Goal: Check status: Check status

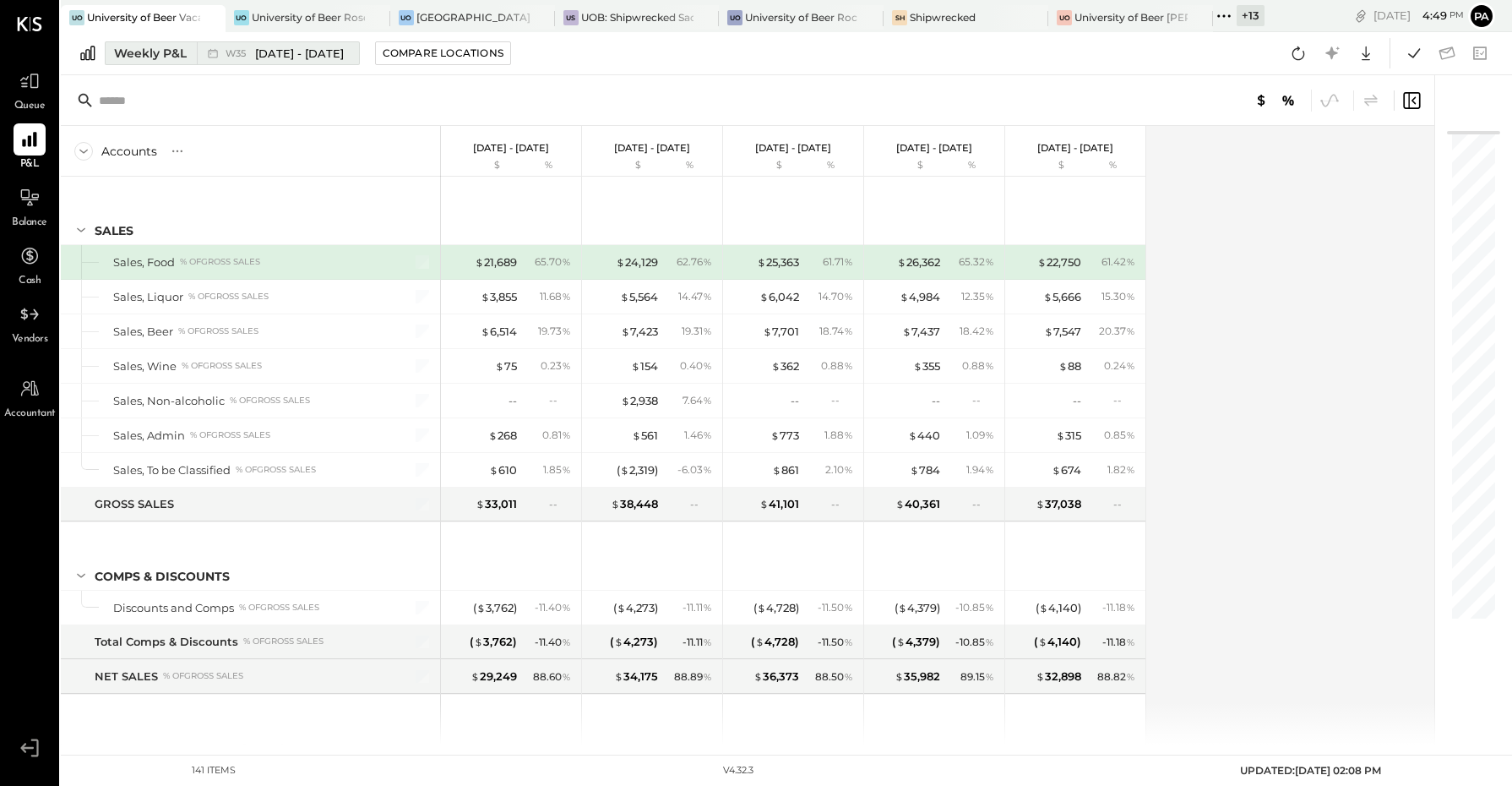
click at [246, 49] on span "W35" at bounding box center [239, 54] width 25 height 9
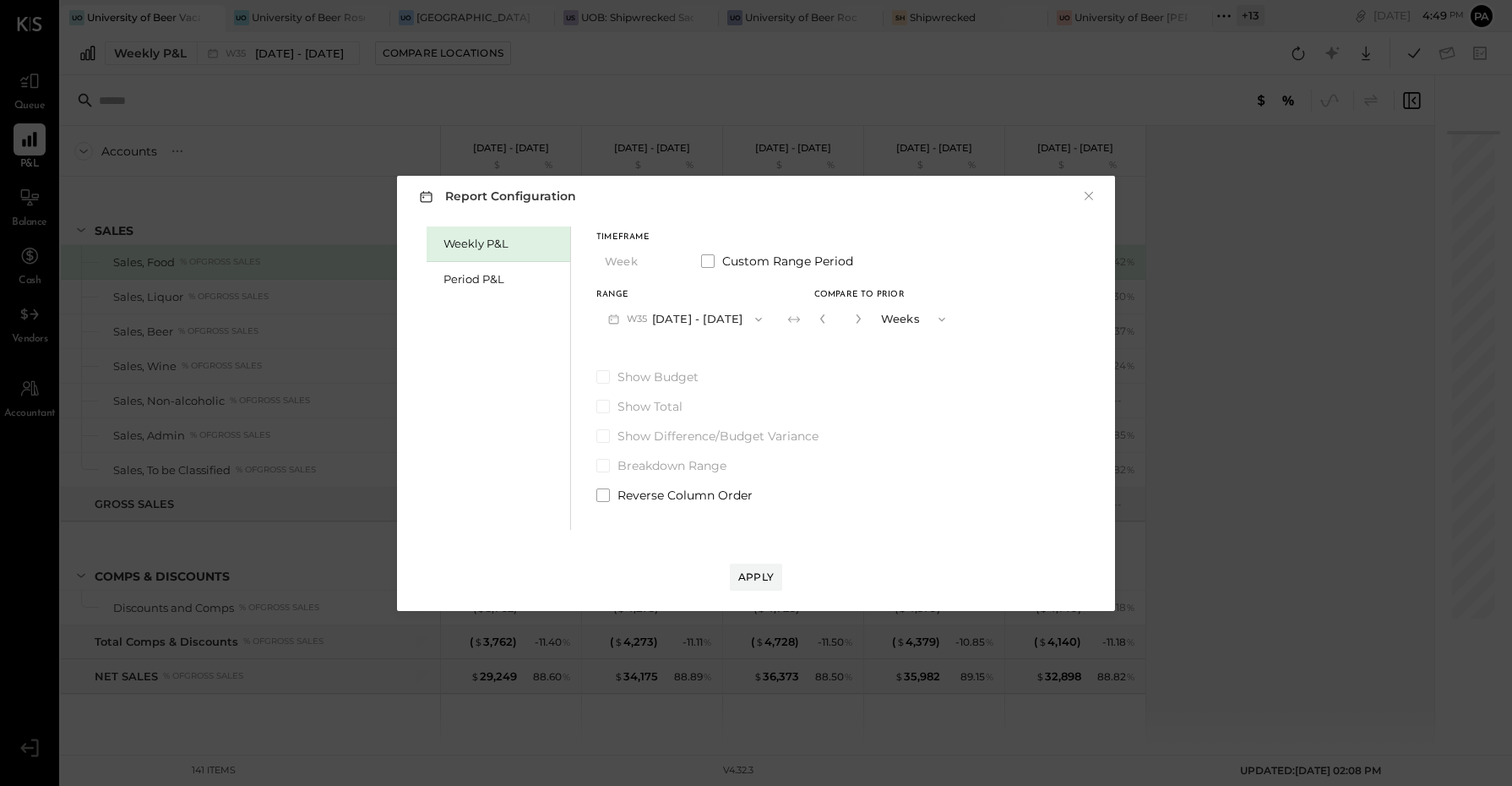
click at [495, 258] on div "Weekly P&L" at bounding box center [498, 245] width 144 height 36
click at [497, 276] on div "Period P&L" at bounding box center [502, 279] width 118 height 16
click at [664, 319] on button "P09 [DATE] - [DATE]" at bounding box center [684, 319] width 176 height 31
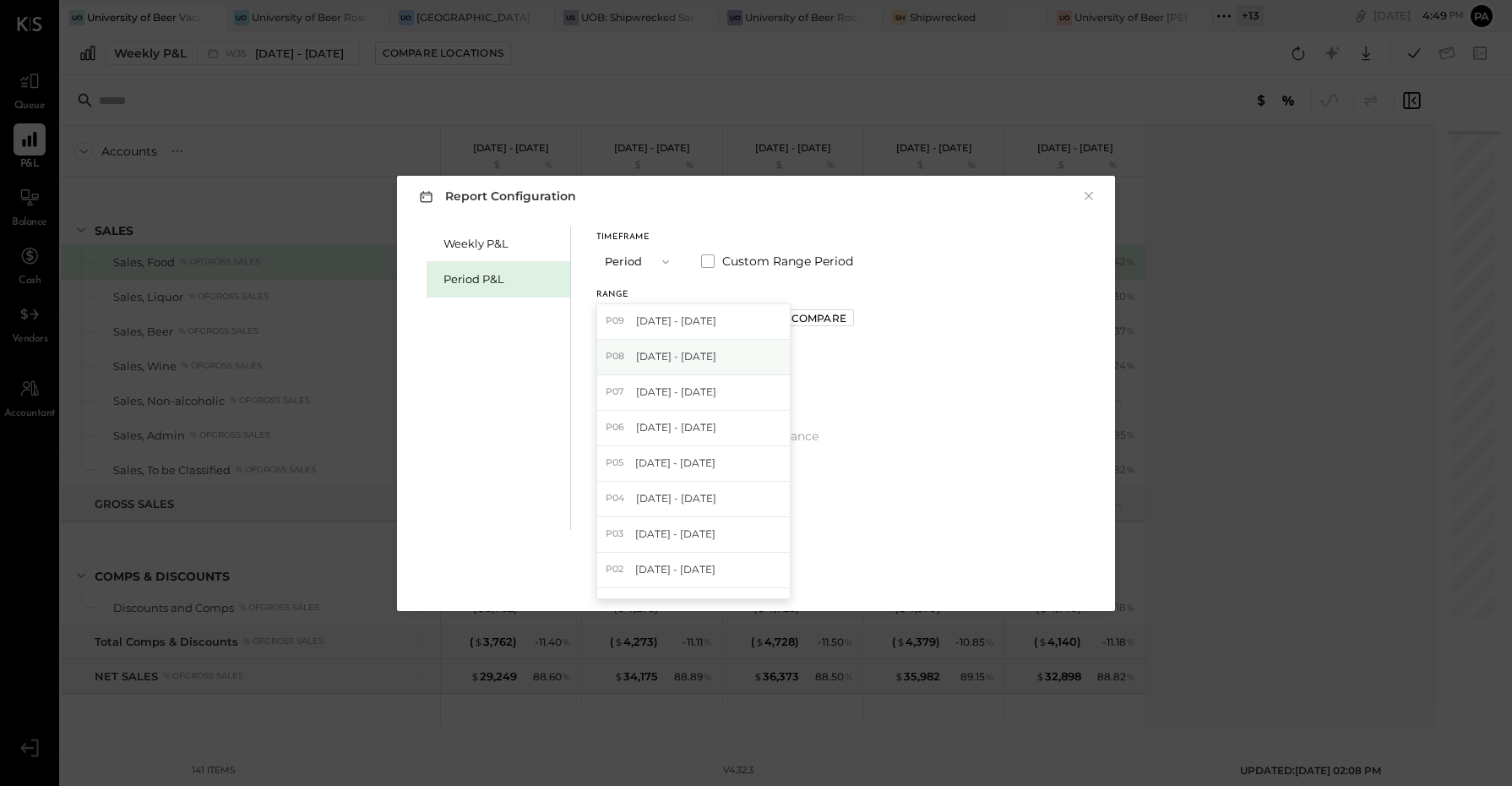
click at [698, 359] on span "[DATE] - [DATE]" at bounding box center [676, 356] width 80 height 14
click at [756, 580] on div "Apply" at bounding box center [756, 576] width 36 height 14
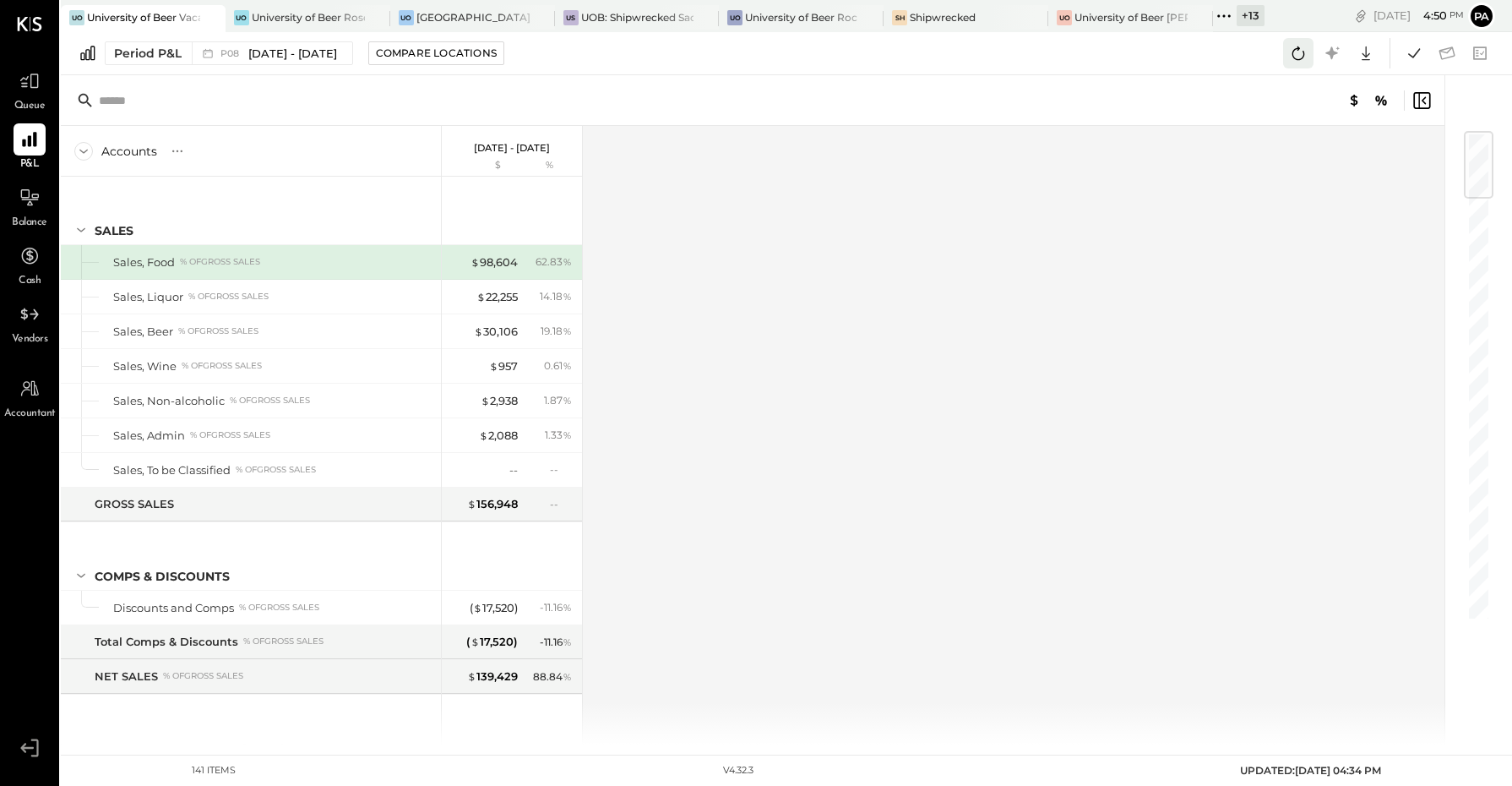
click at [1302, 56] on icon at bounding box center [1298, 54] width 22 height 22
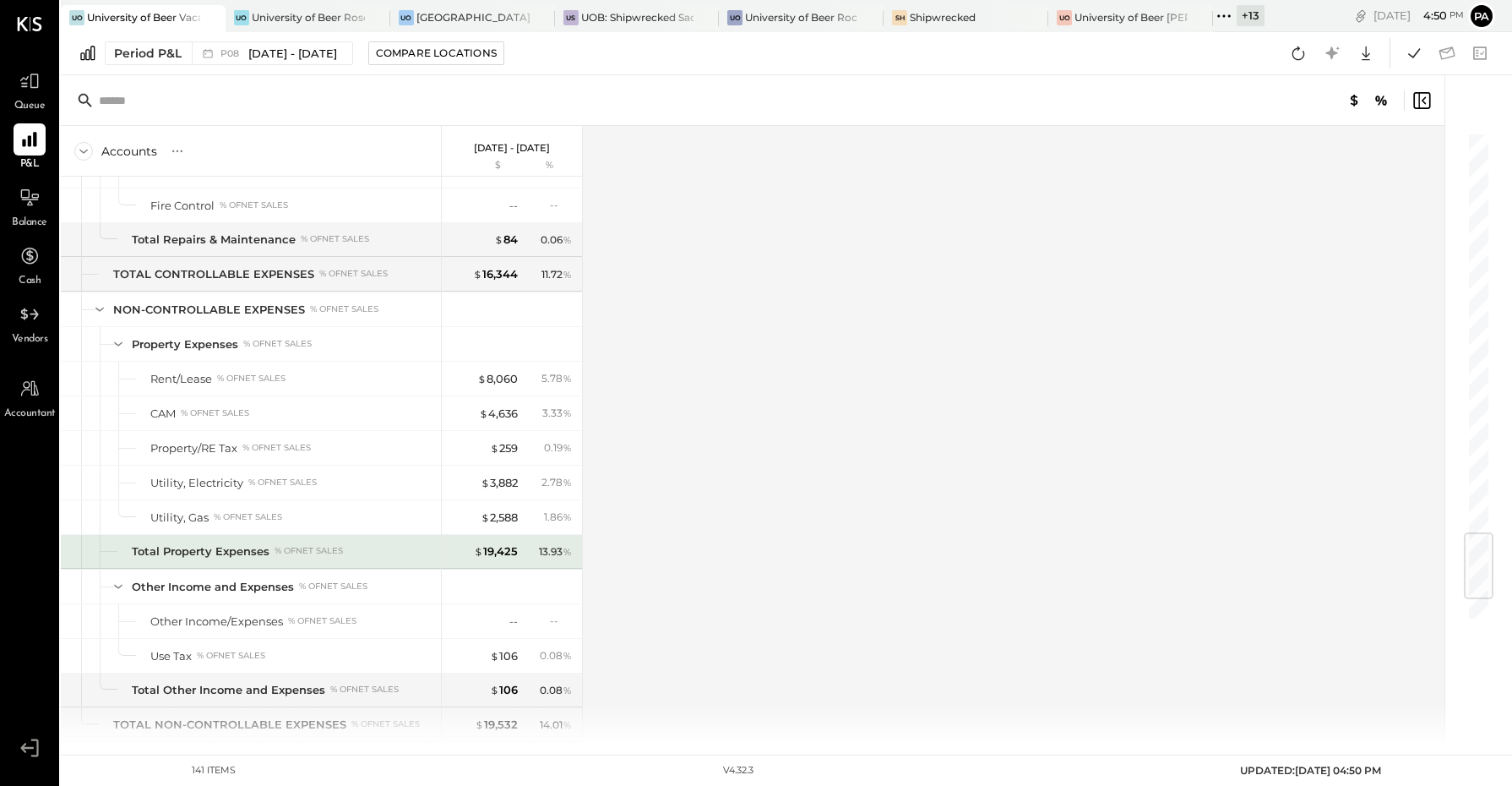
scroll to position [3547, 0]
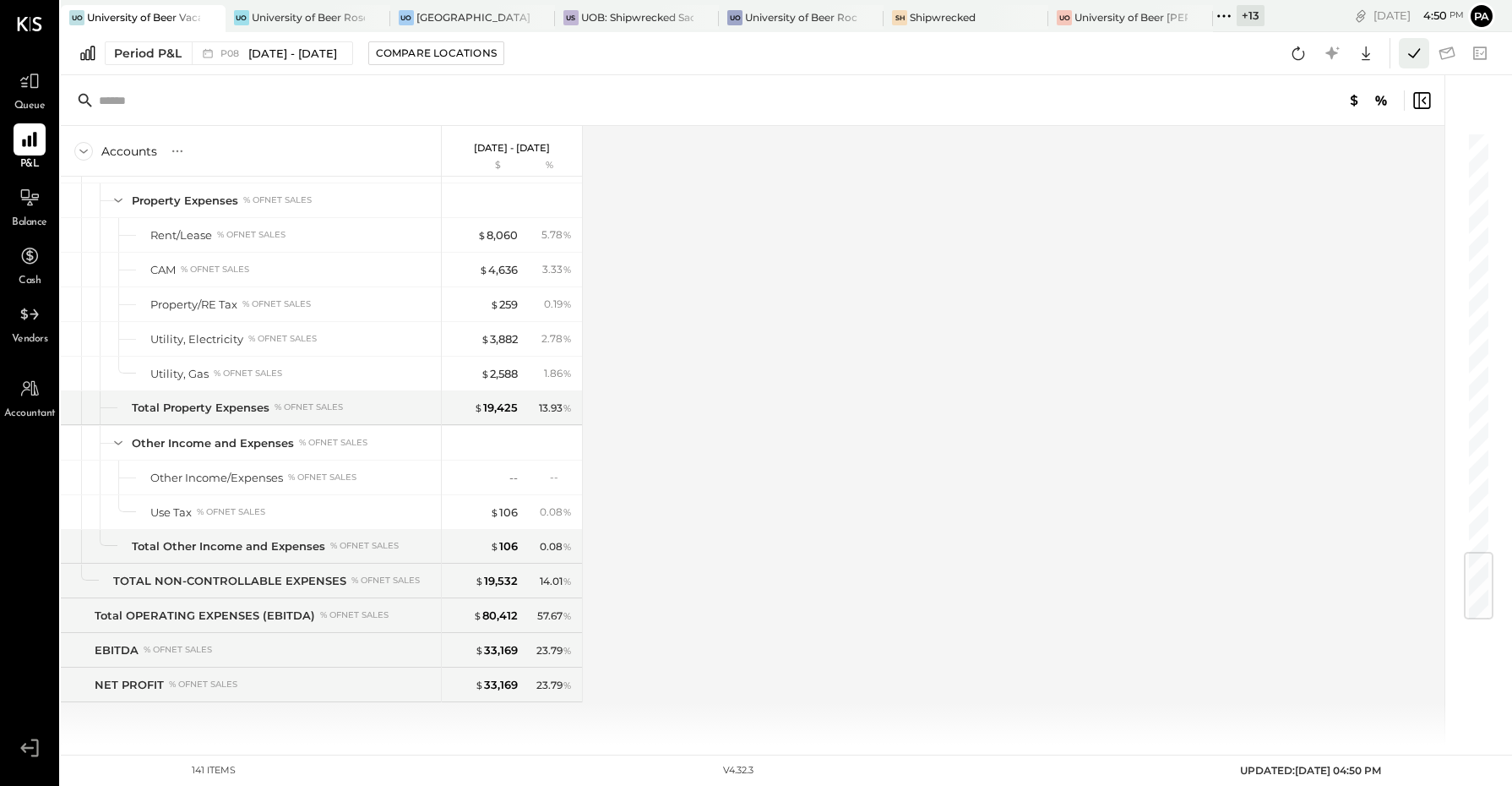
click at [1416, 60] on icon at bounding box center [1414, 54] width 22 height 22
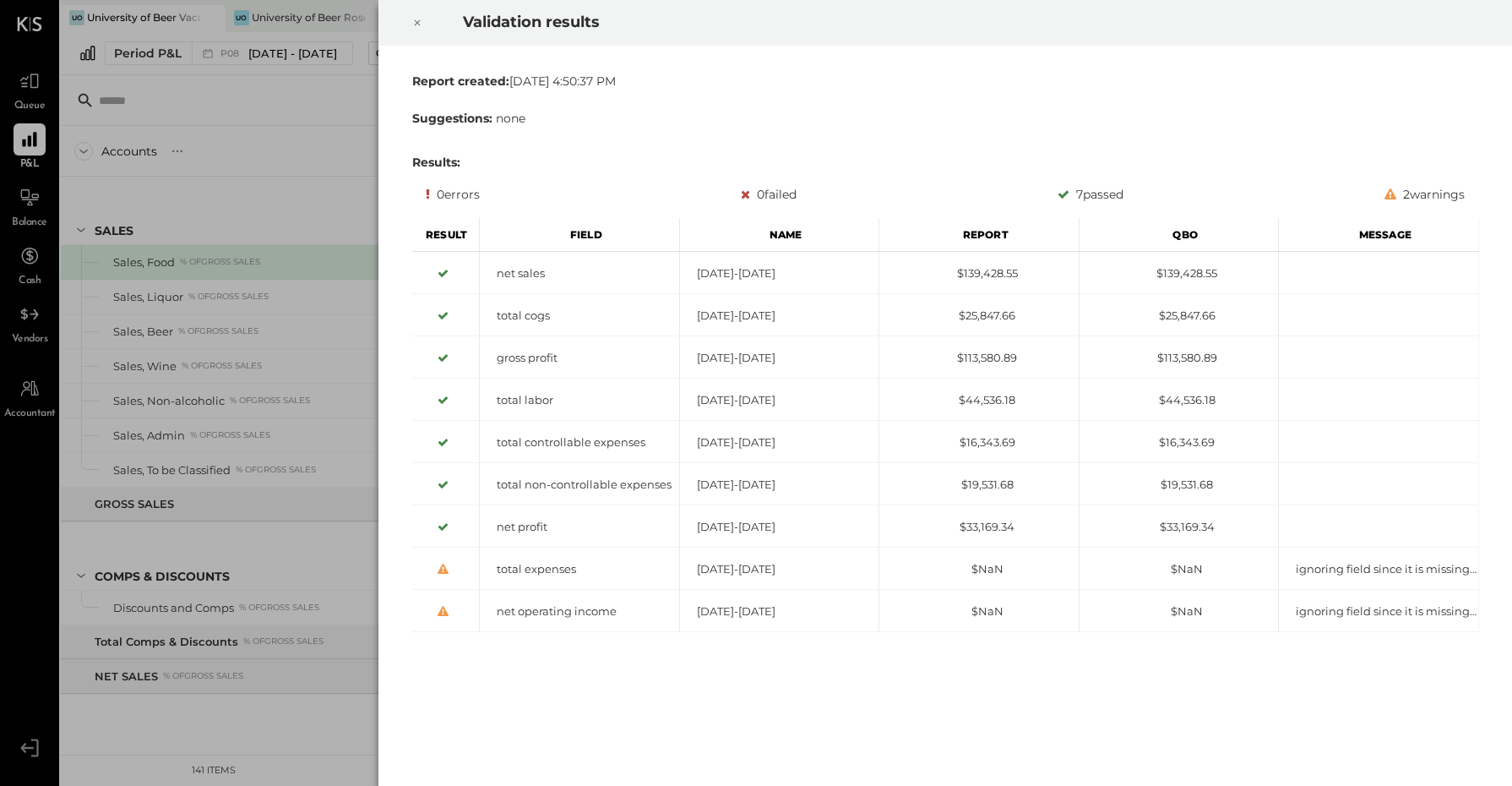
click at [418, 30] on icon at bounding box center [417, 23] width 10 height 20
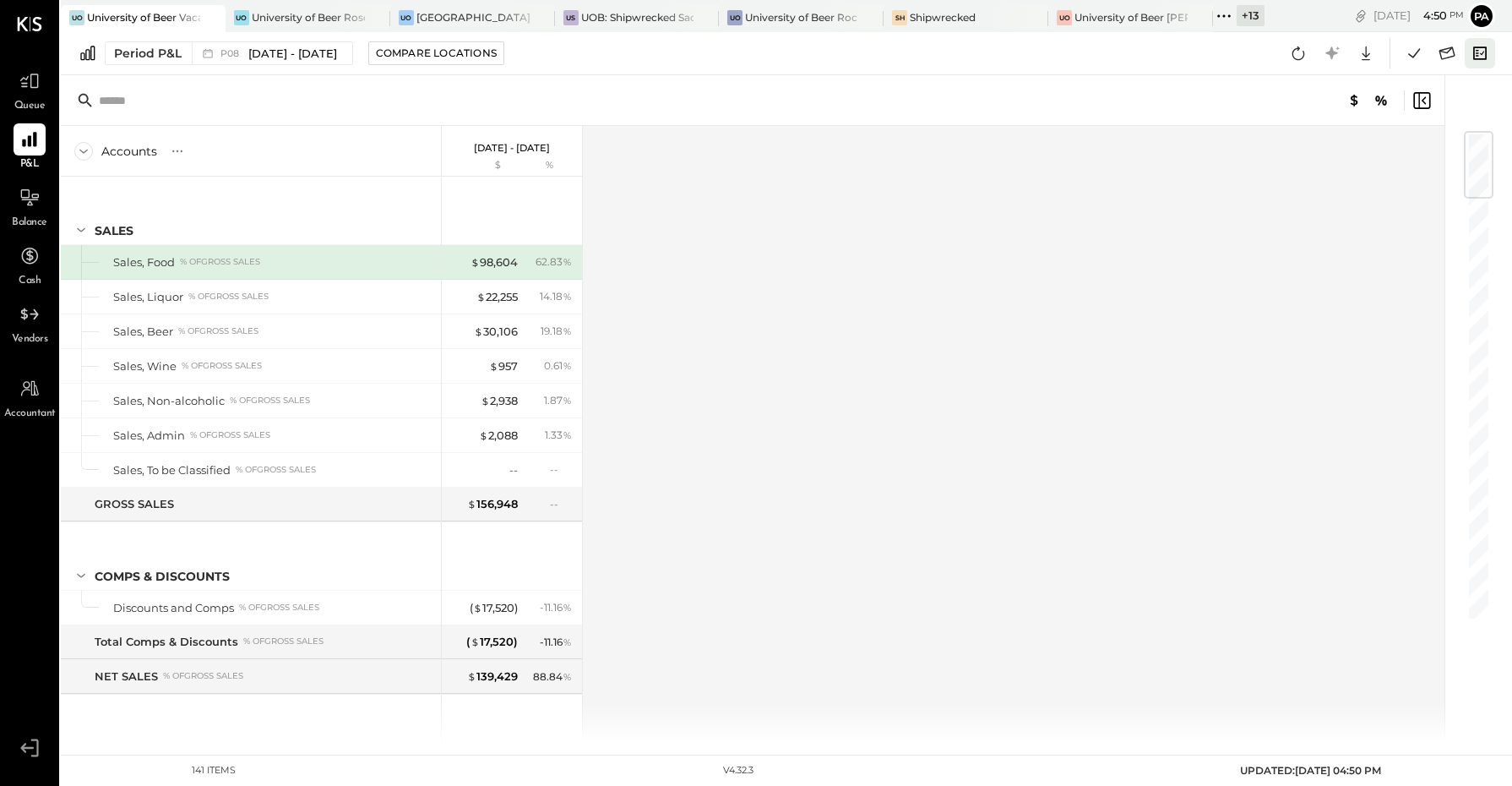
click at [1478, 48] on icon at bounding box center [1480, 54] width 22 height 22
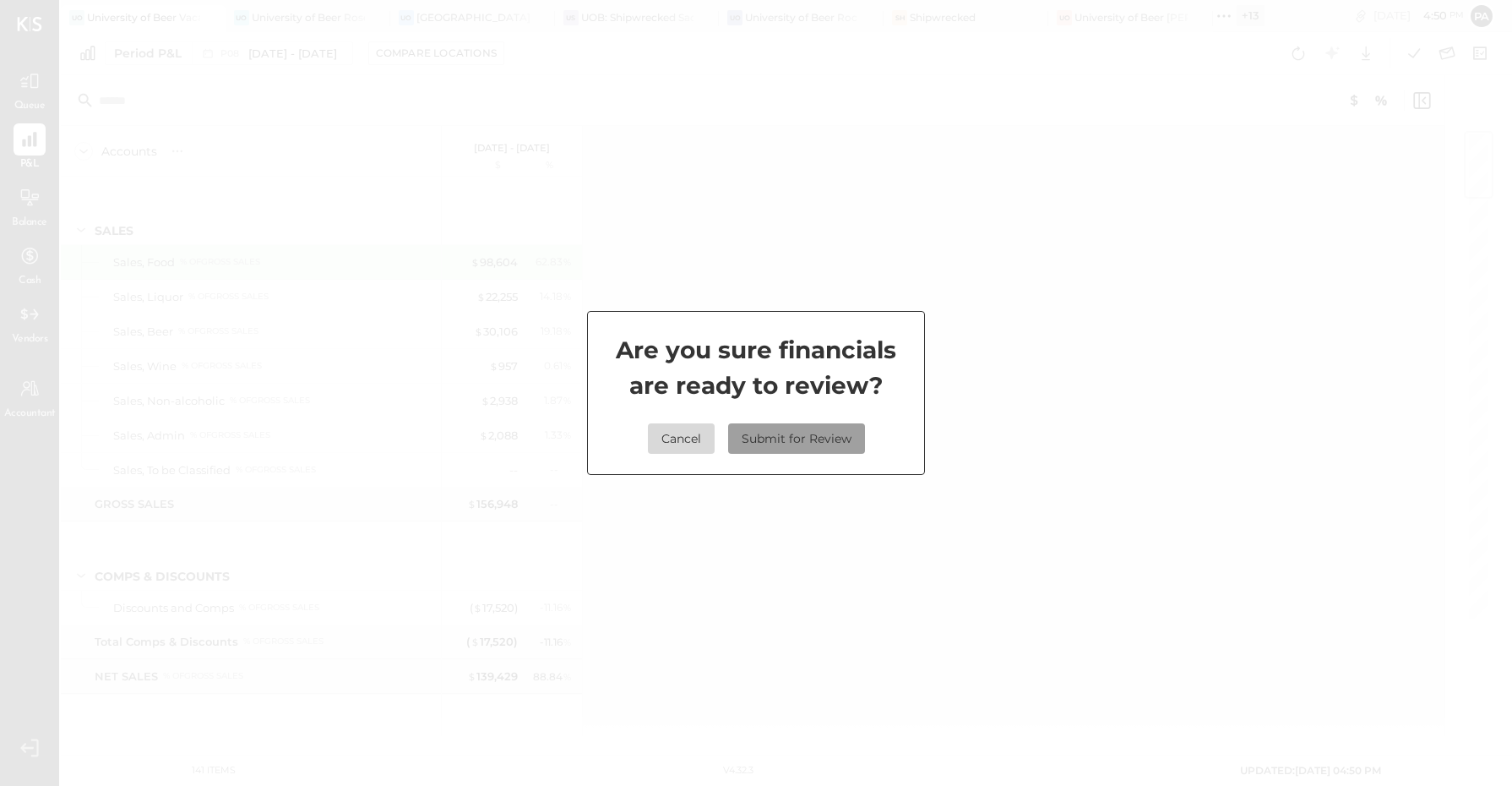
drag, startPoint x: 783, startPoint y: 445, endPoint x: 794, endPoint y: 439, distance: 12.5
click at [783, 444] on button "Submit for Review" at bounding box center [796, 438] width 137 height 31
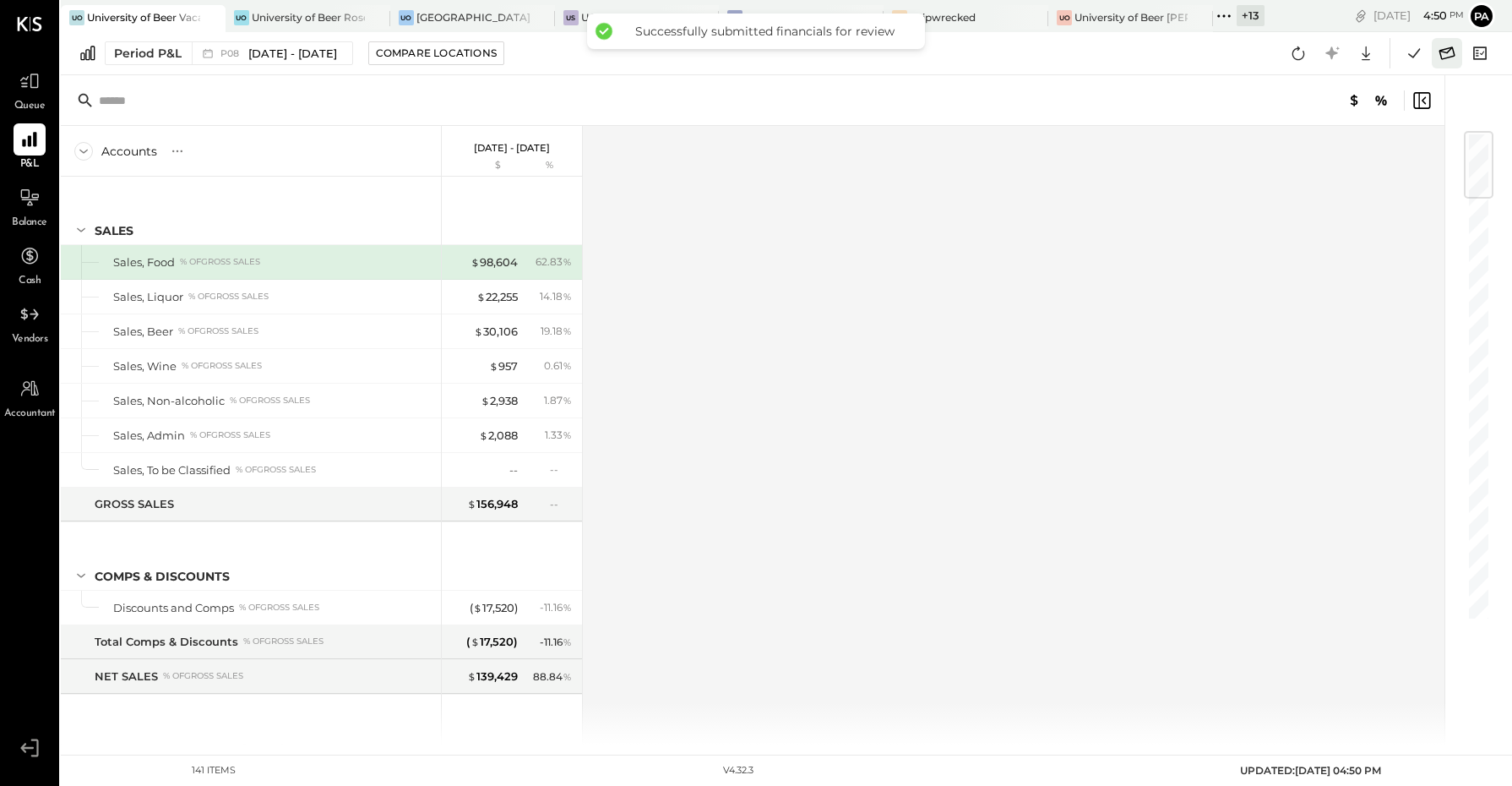
click at [1450, 53] on icon at bounding box center [1447, 54] width 22 height 22
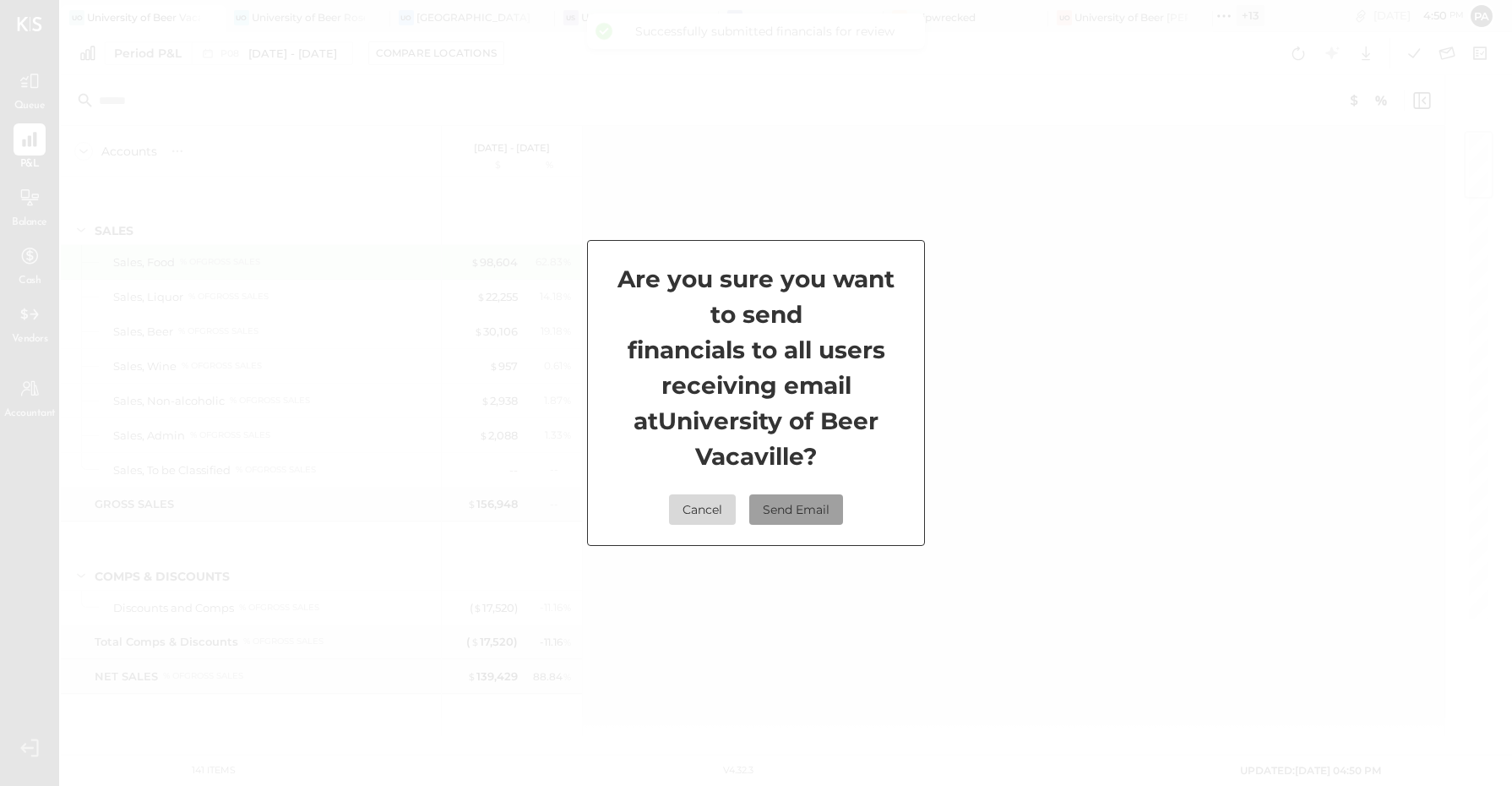
click at [812, 509] on button "Send Email" at bounding box center [796, 510] width 93 height 31
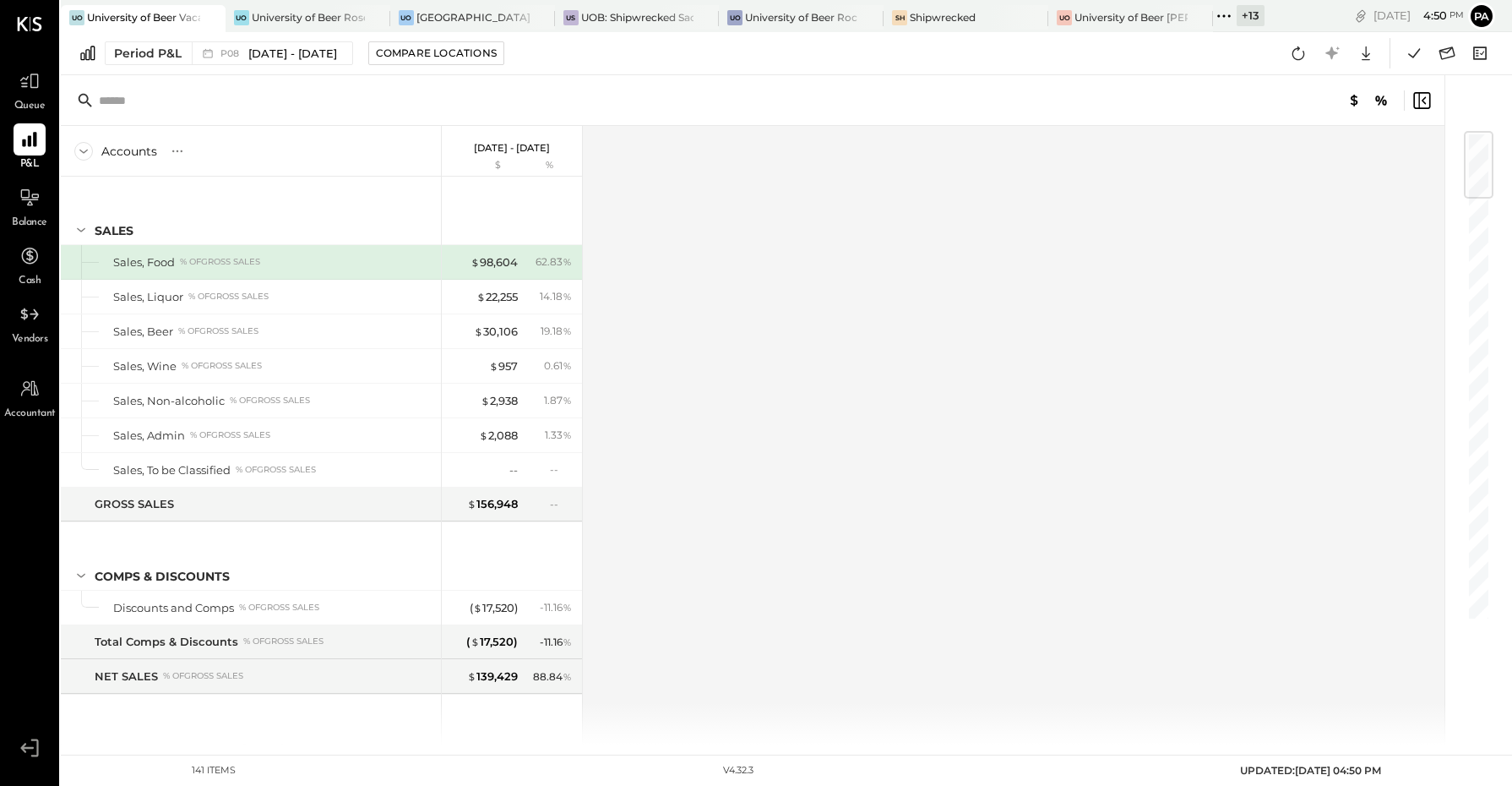
click at [1220, 15] on icon at bounding box center [1218, 15] width 3 height 3
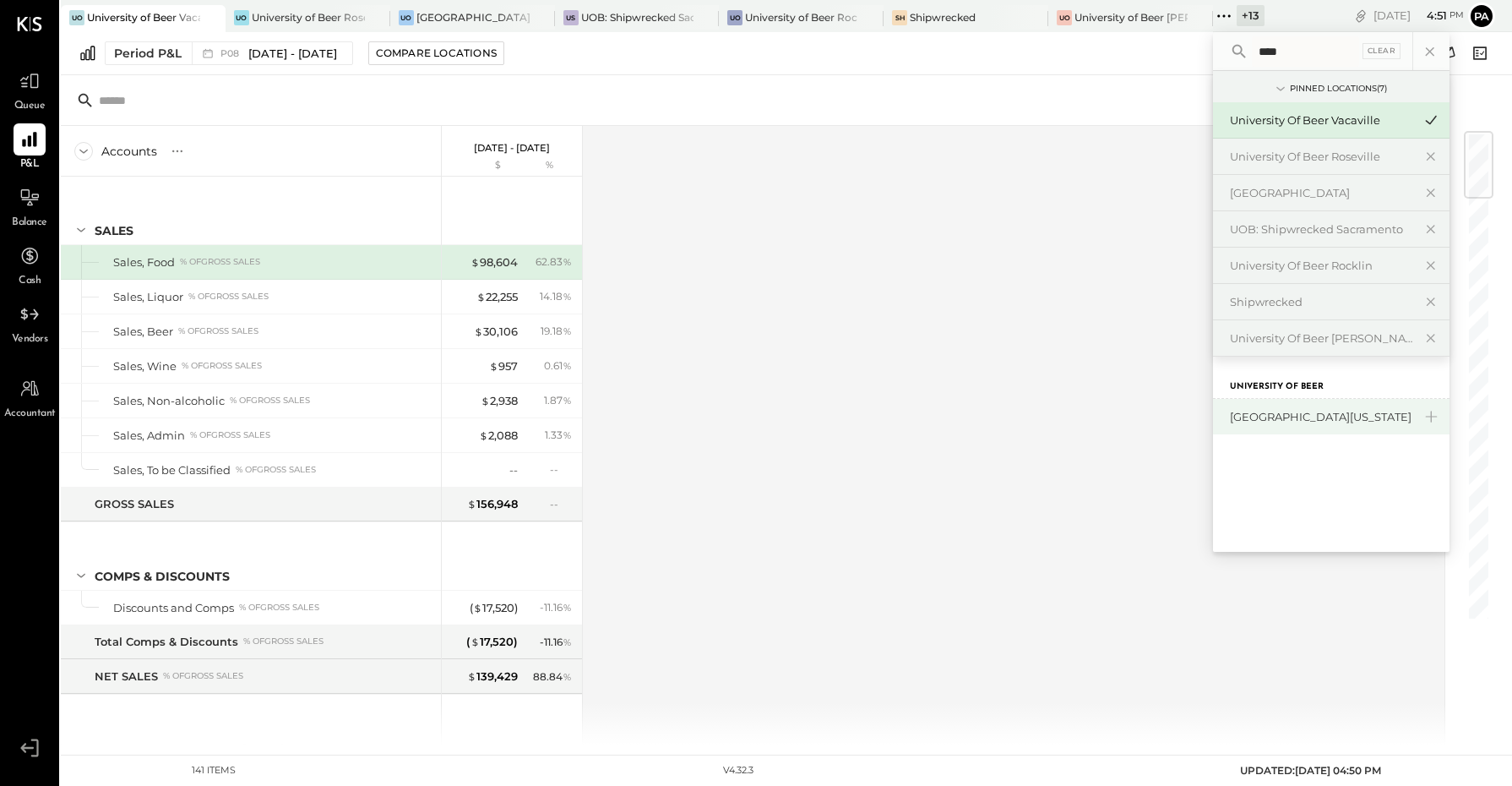
type input "****"
click at [1362, 411] on div "[GEOGRAPHIC_DATA][US_STATE]" at bounding box center [1321, 416] width 183 height 16
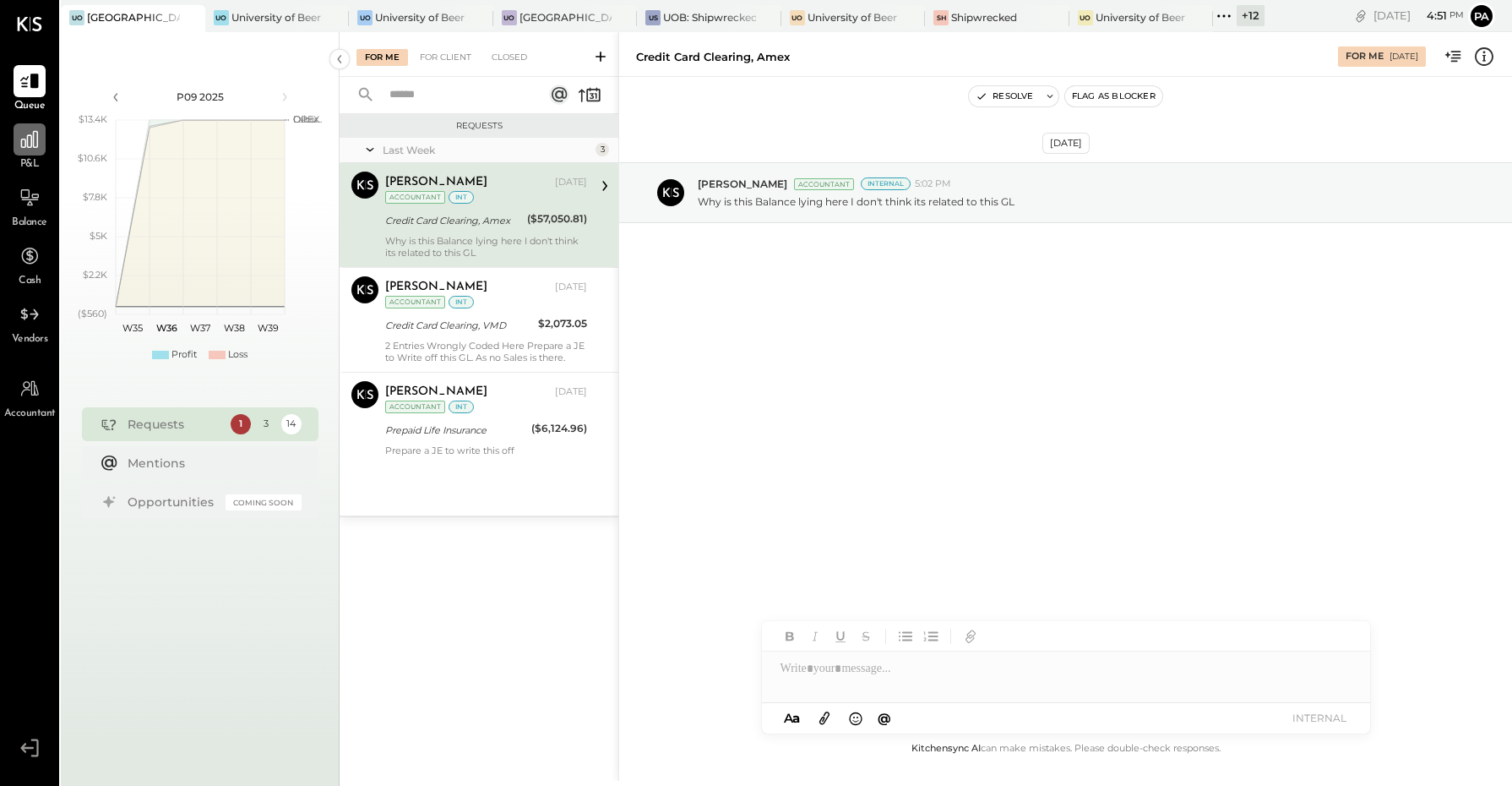
click at [32, 152] on div at bounding box center [30, 139] width 32 height 32
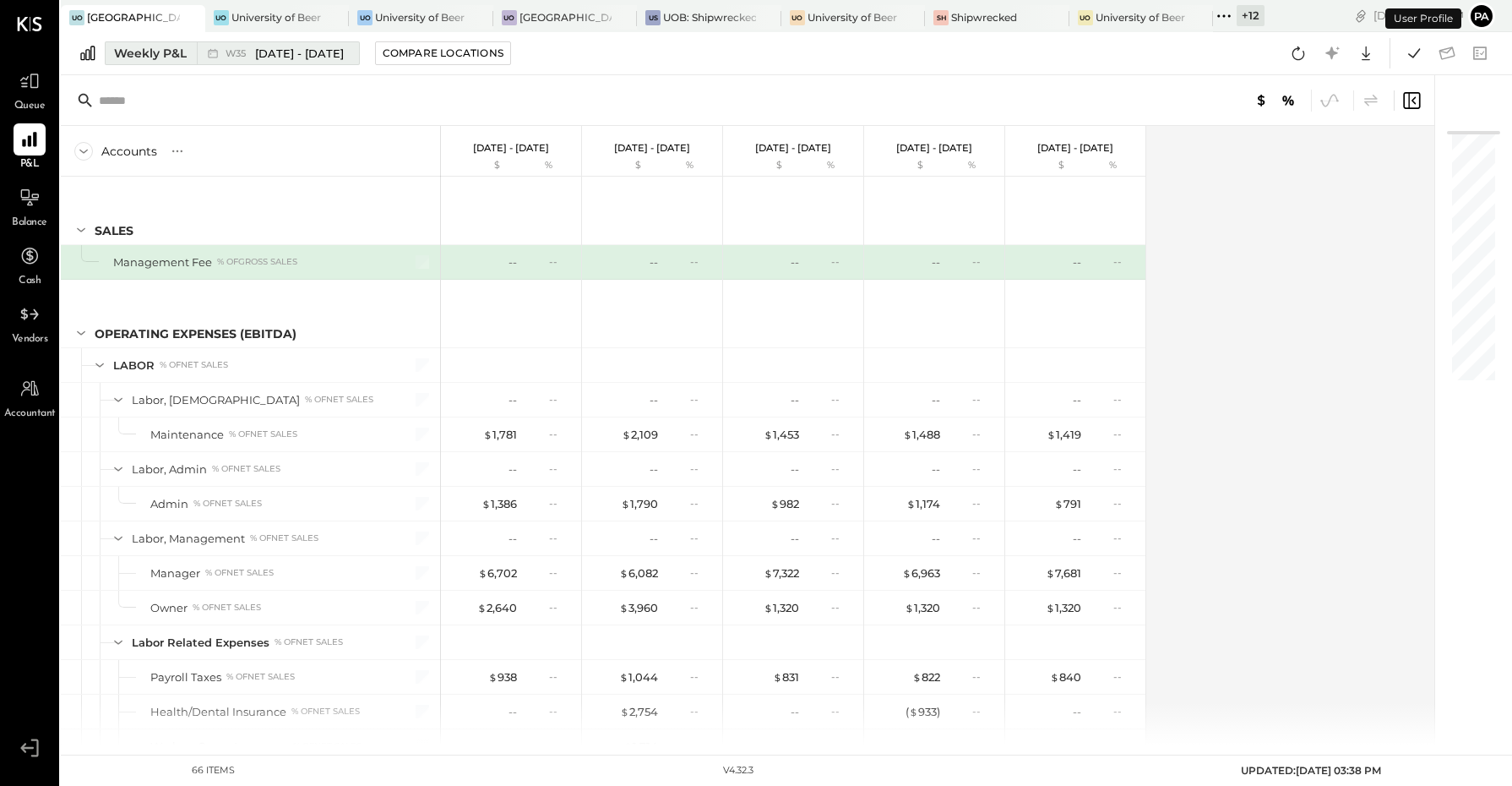
click at [309, 52] on span "[DATE] - [DATE]" at bounding box center [299, 54] width 88 height 16
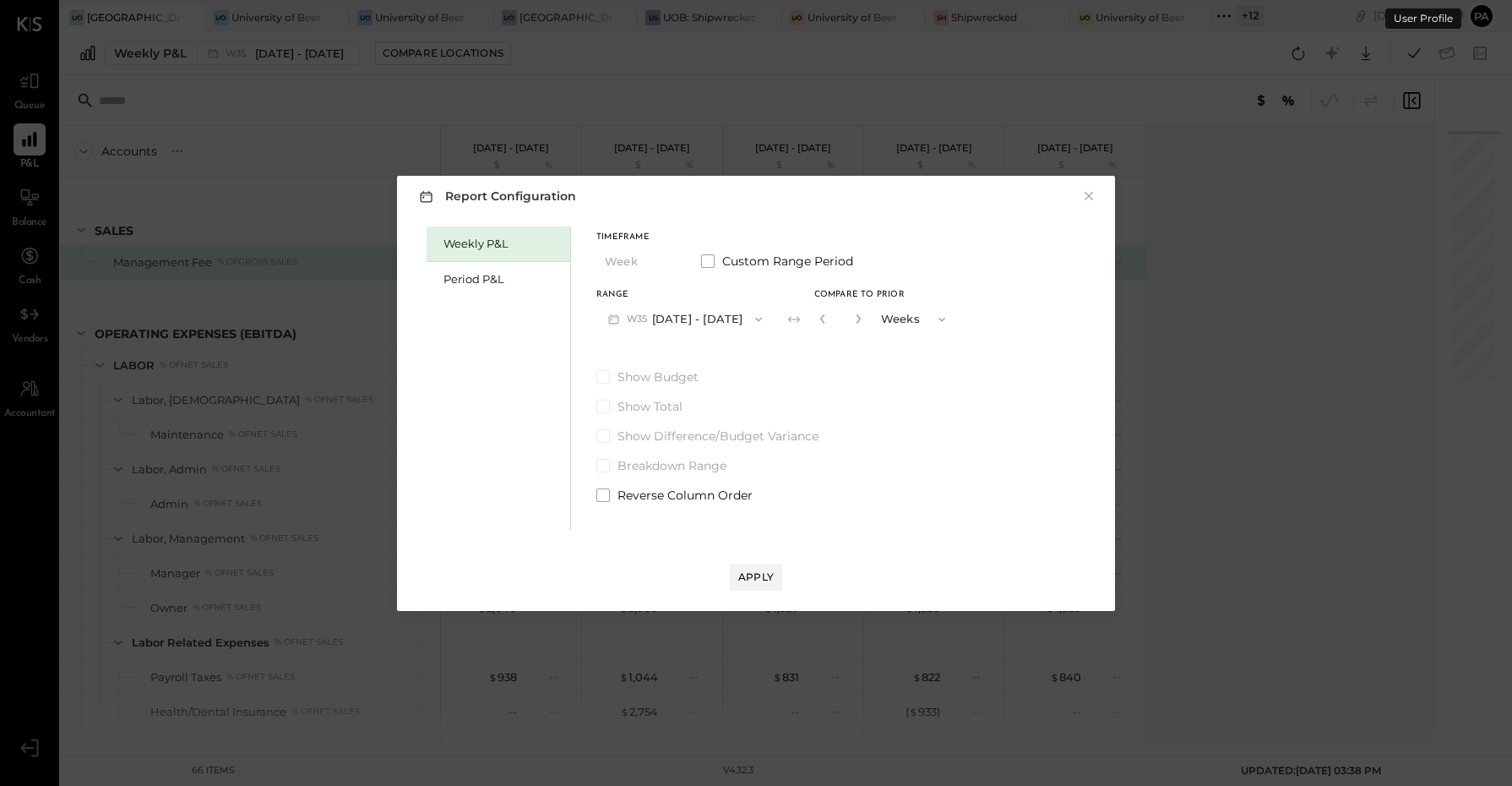
click at [473, 297] on div "Weekly P&L Period P&L" at bounding box center [499, 378] width 144 height 303
click at [503, 280] on div "Period P&L" at bounding box center [502, 279] width 118 height 16
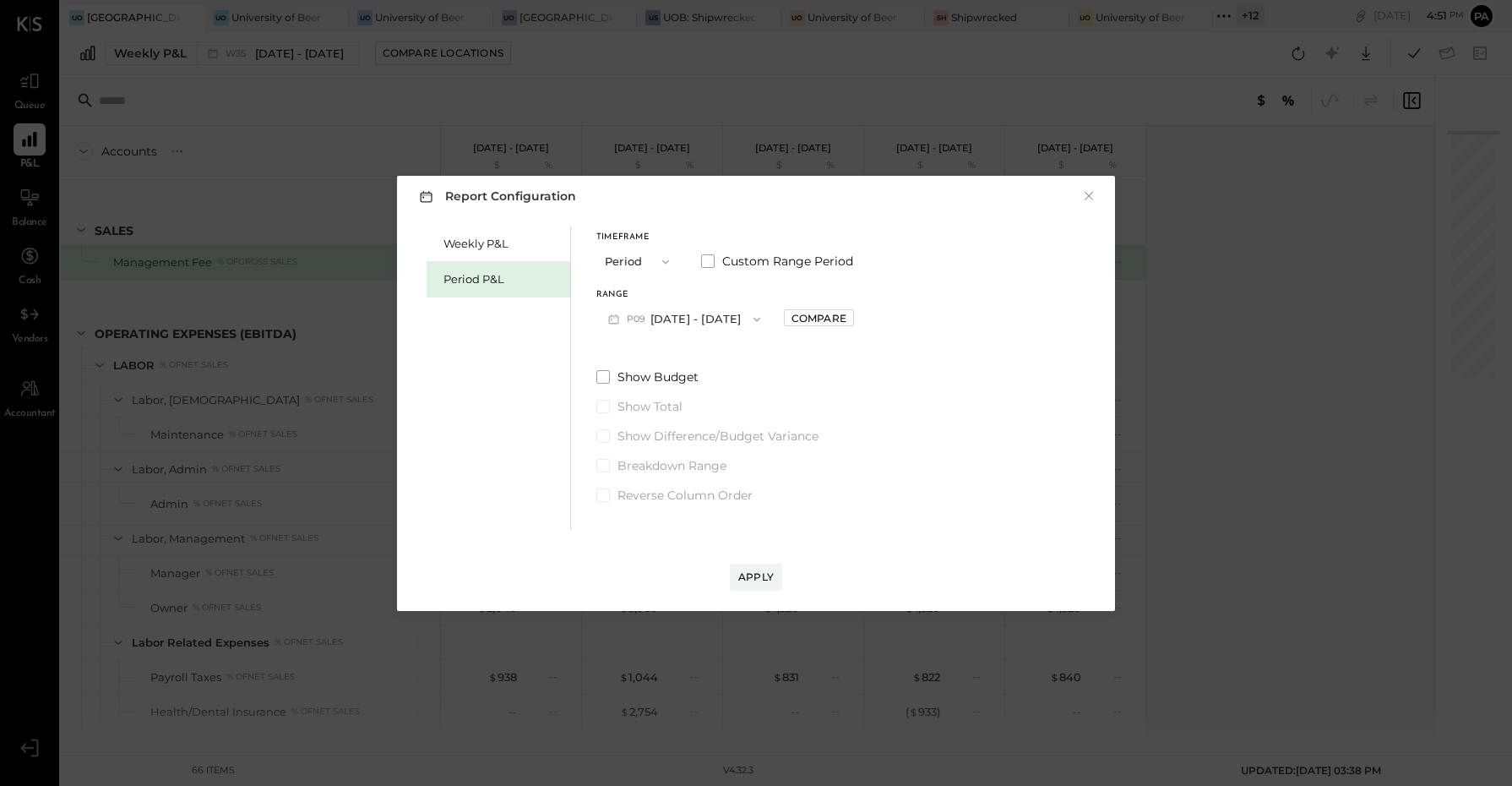
click at [666, 319] on button "P09 [DATE] - [DATE]" at bounding box center [684, 319] width 176 height 31
click at [688, 355] on span "[DATE] - [DATE]" at bounding box center [676, 356] width 80 height 14
click at [769, 573] on div "Apply" at bounding box center [756, 576] width 36 height 14
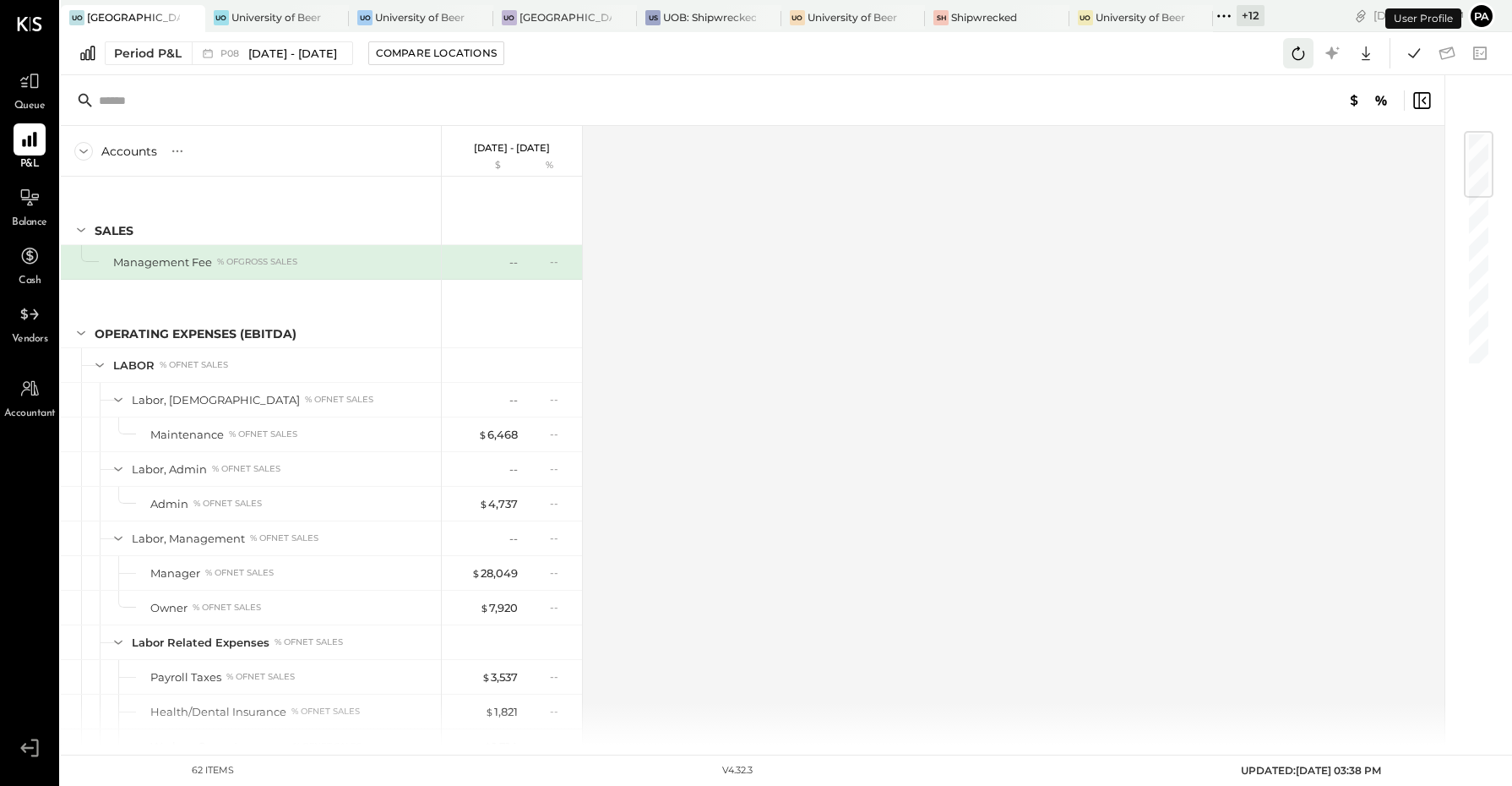
click at [1302, 55] on icon at bounding box center [1298, 54] width 22 height 22
click at [1415, 59] on icon at bounding box center [1414, 54] width 22 height 22
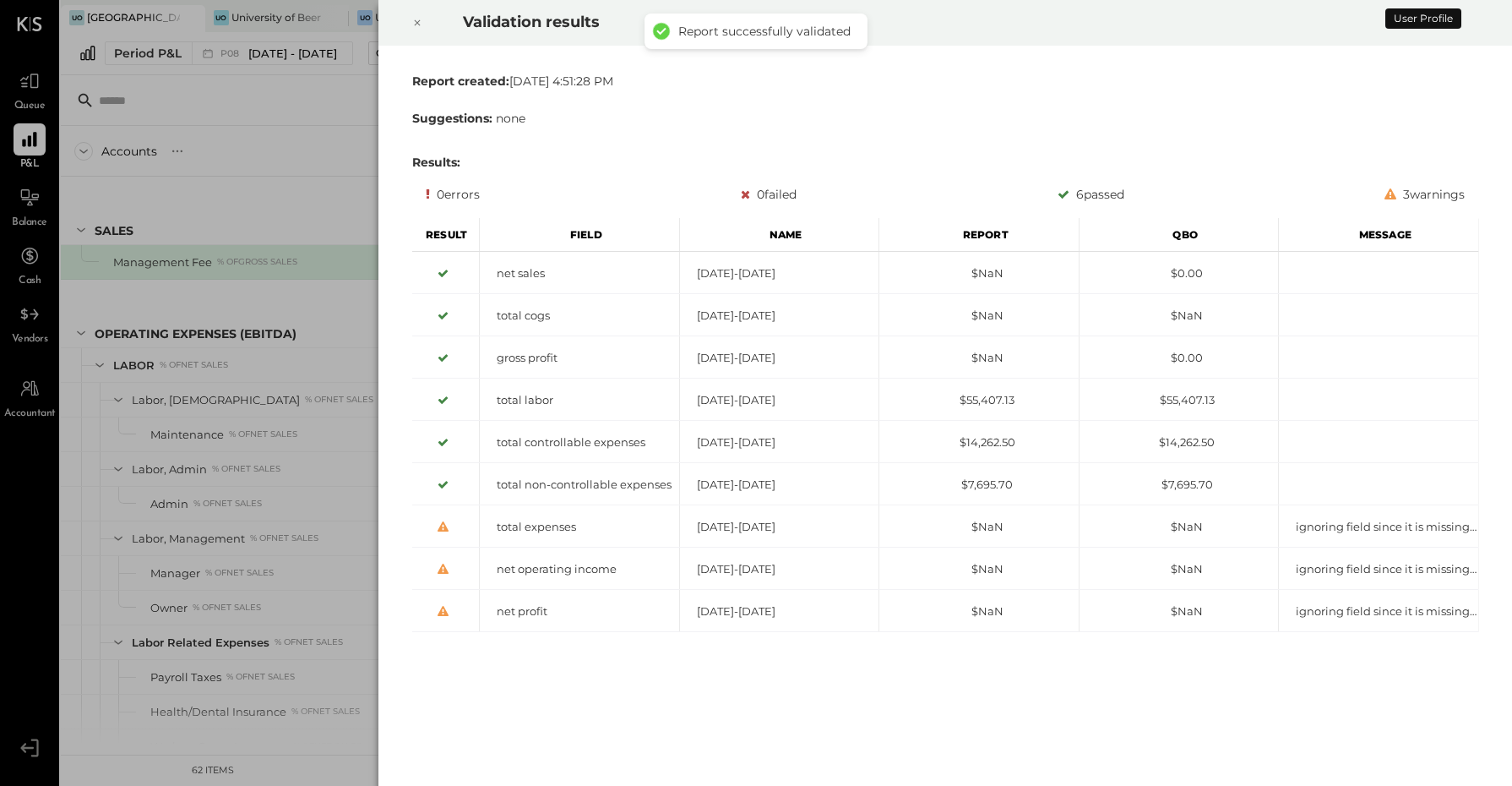
click at [418, 21] on icon at bounding box center [416, 23] width 6 height 6
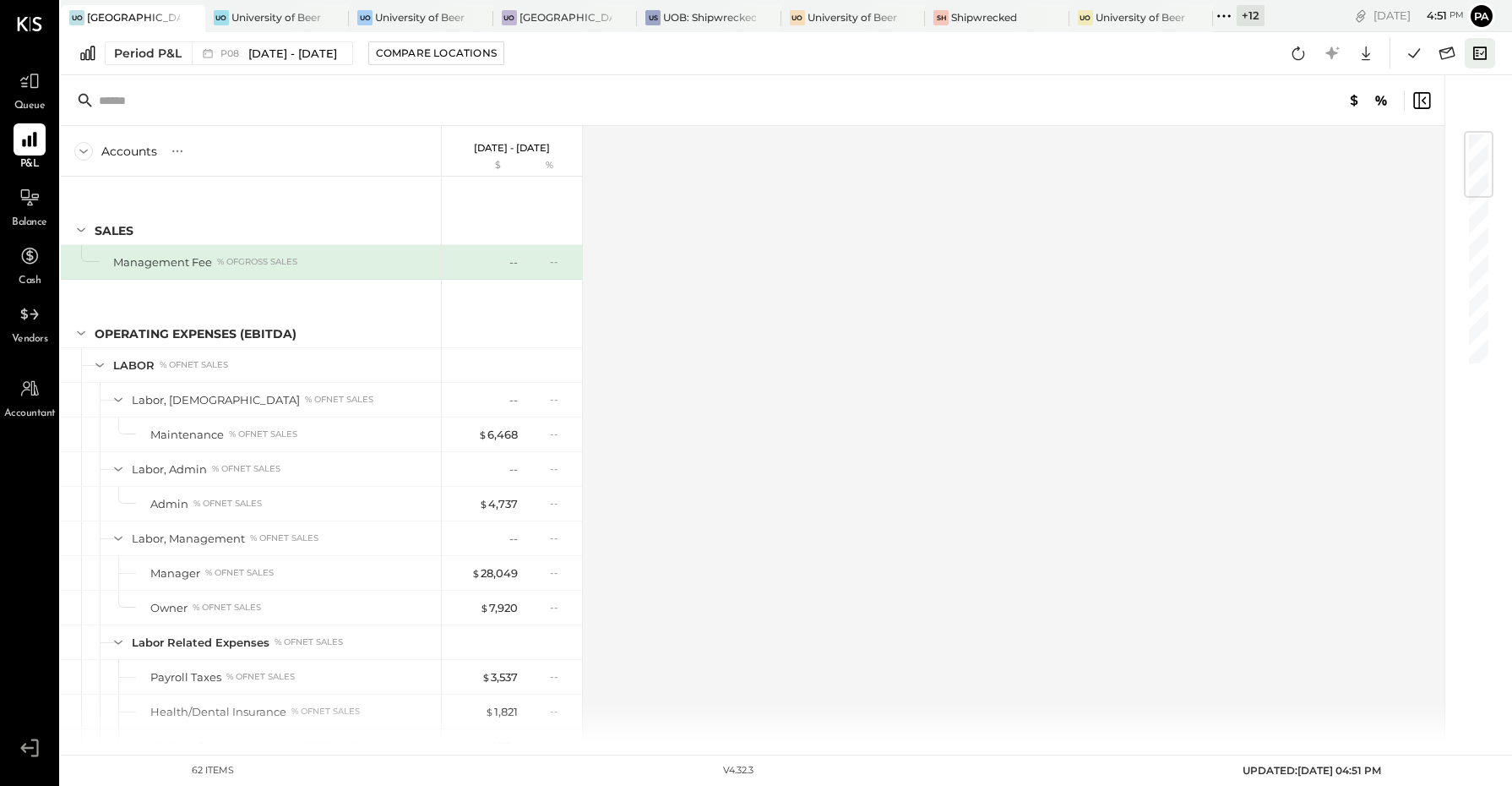
click at [1487, 59] on icon at bounding box center [1480, 54] width 22 height 22
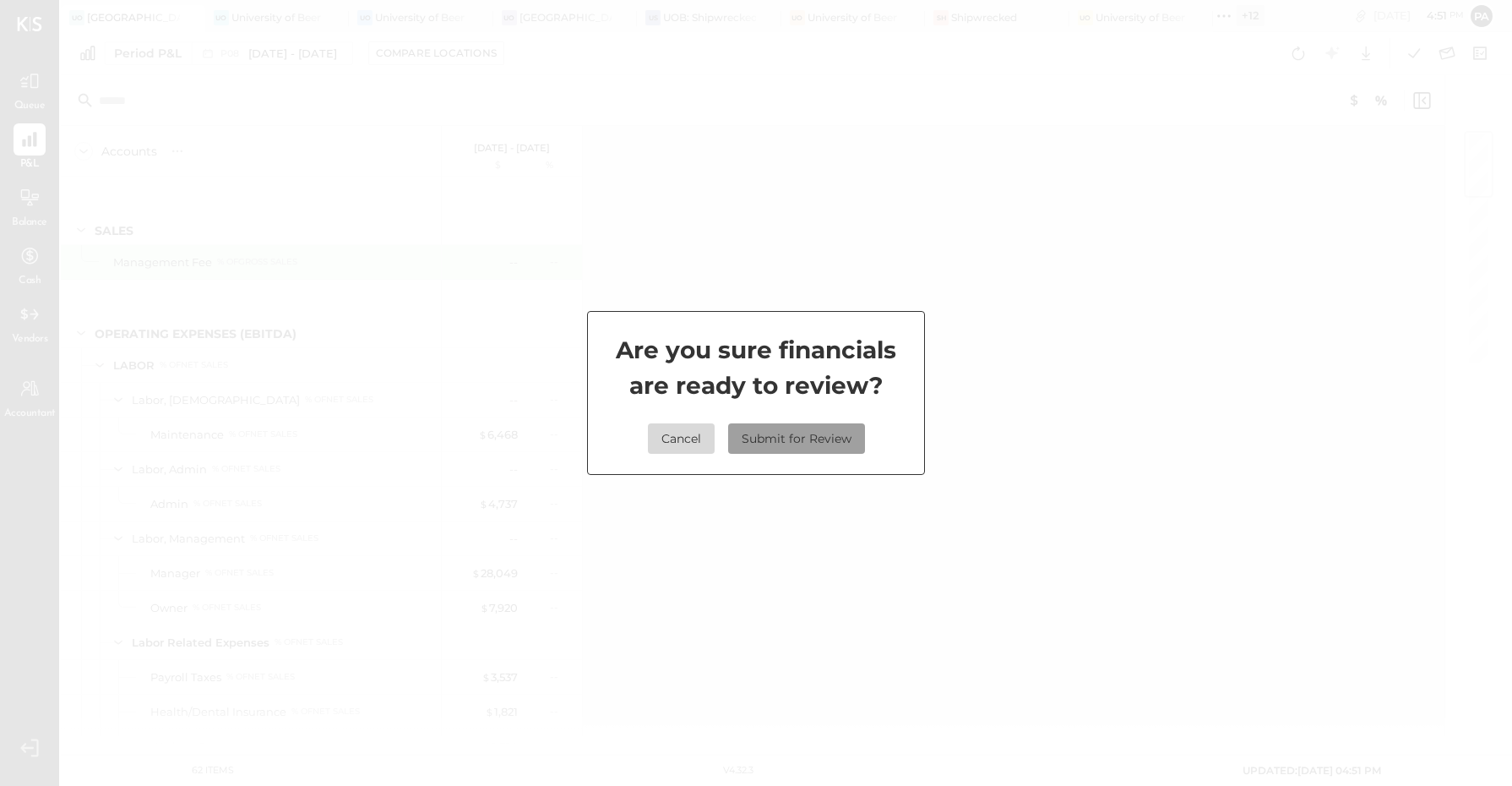
click at [791, 453] on button "Submit for Review" at bounding box center [796, 438] width 137 height 31
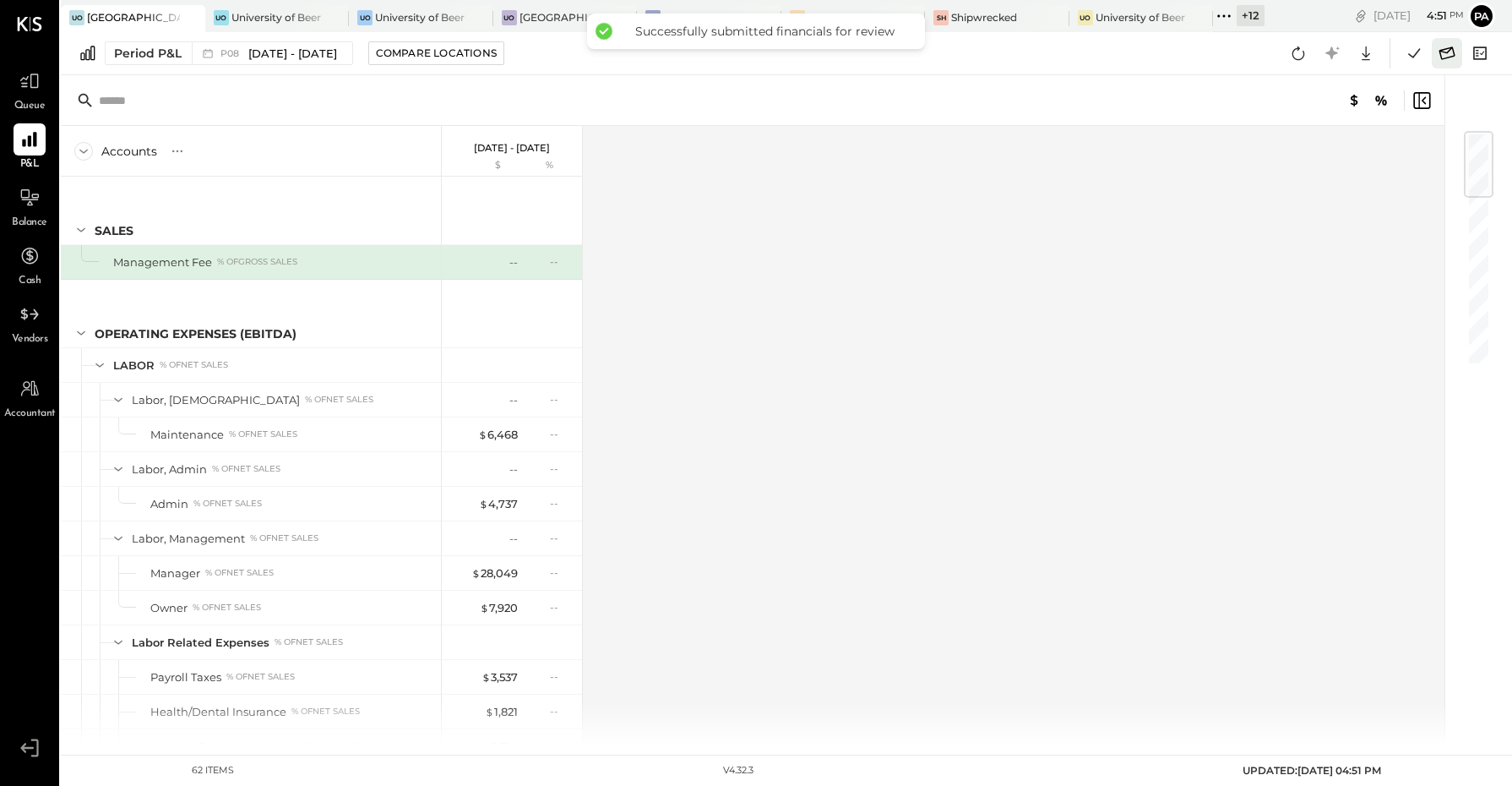
click at [1436, 54] on icon at bounding box center [1447, 54] width 22 height 22
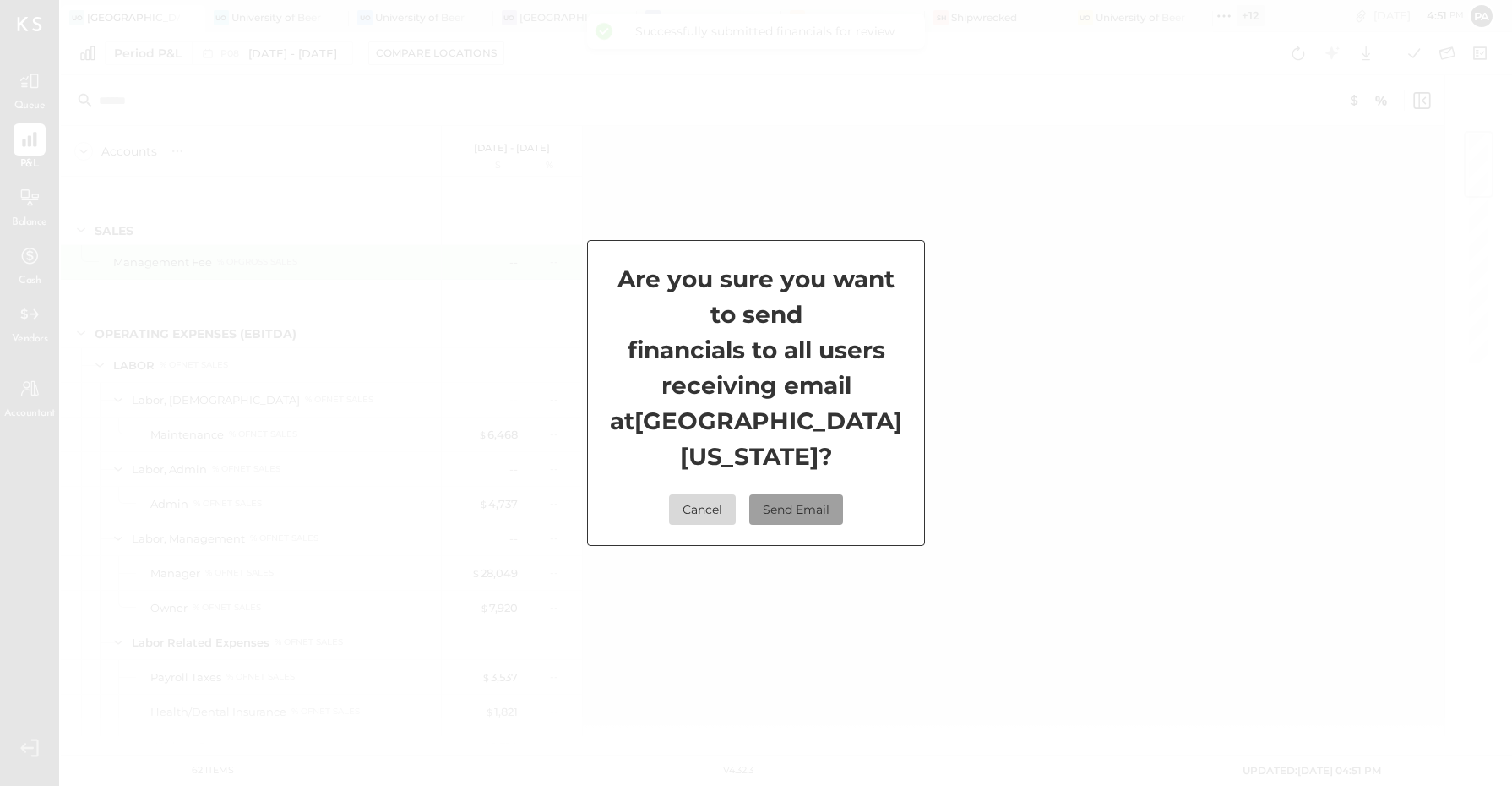
click at [825, 500] on button "Send Email" at bounding box center [796, 510] width 93 height 31
